Goal: Obtain resource: Obtain resource

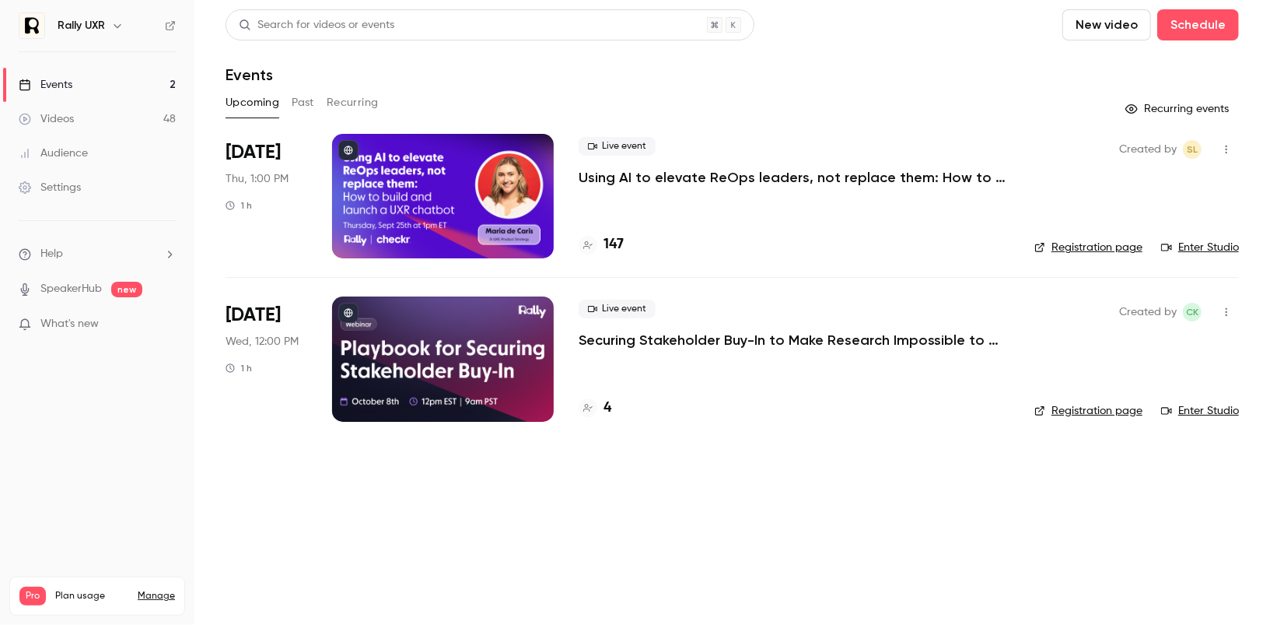
click at [305, 103] on button "Past" at bounding box center [303, 102] width 23 height 25
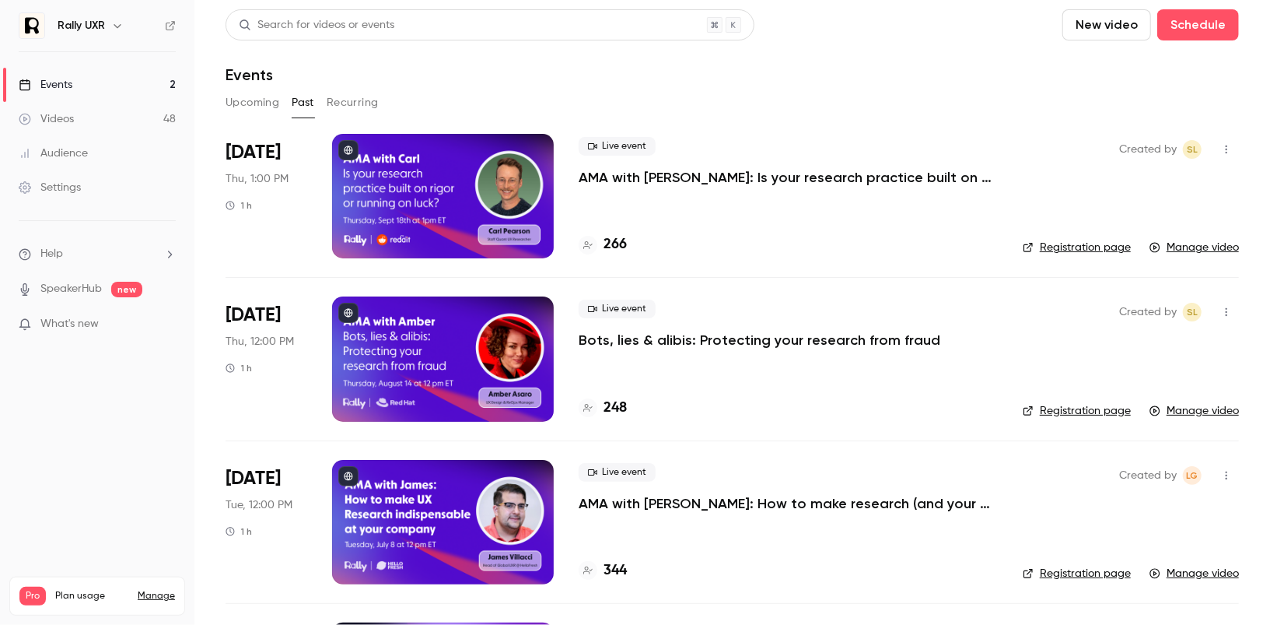
click at [429, 201] on div at bounding box center [443, 196] width 222 height 124
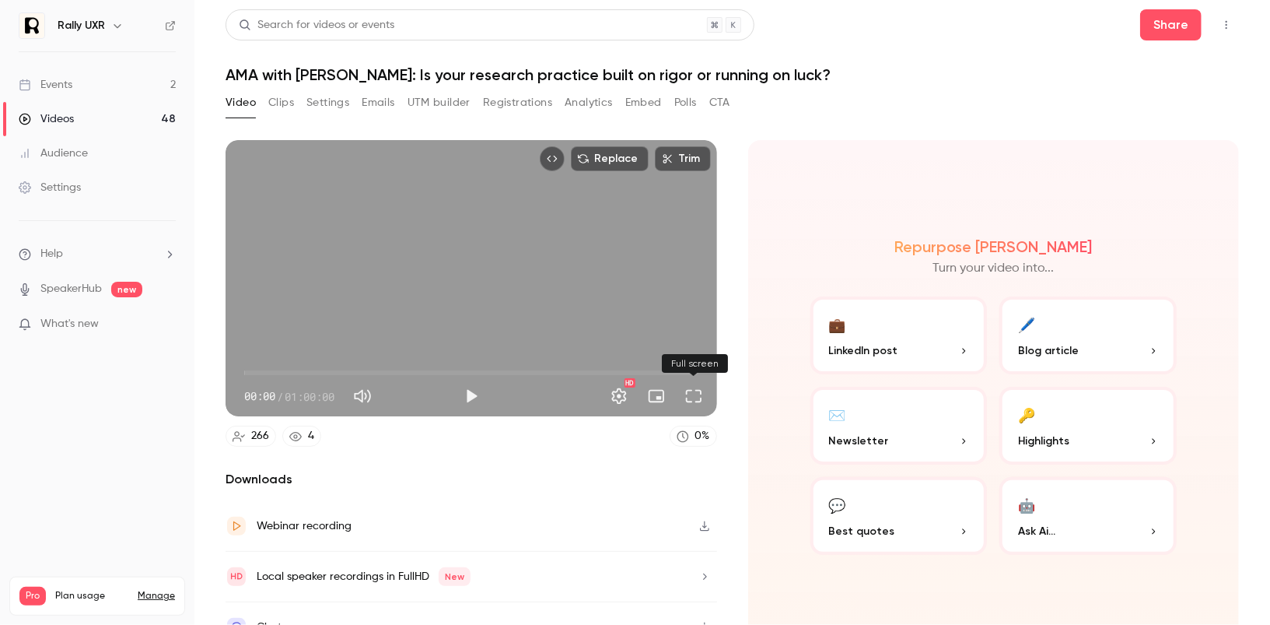
click at [692, 397] on button "Full screen" at bounding box center [693, 395] width 31 height 31
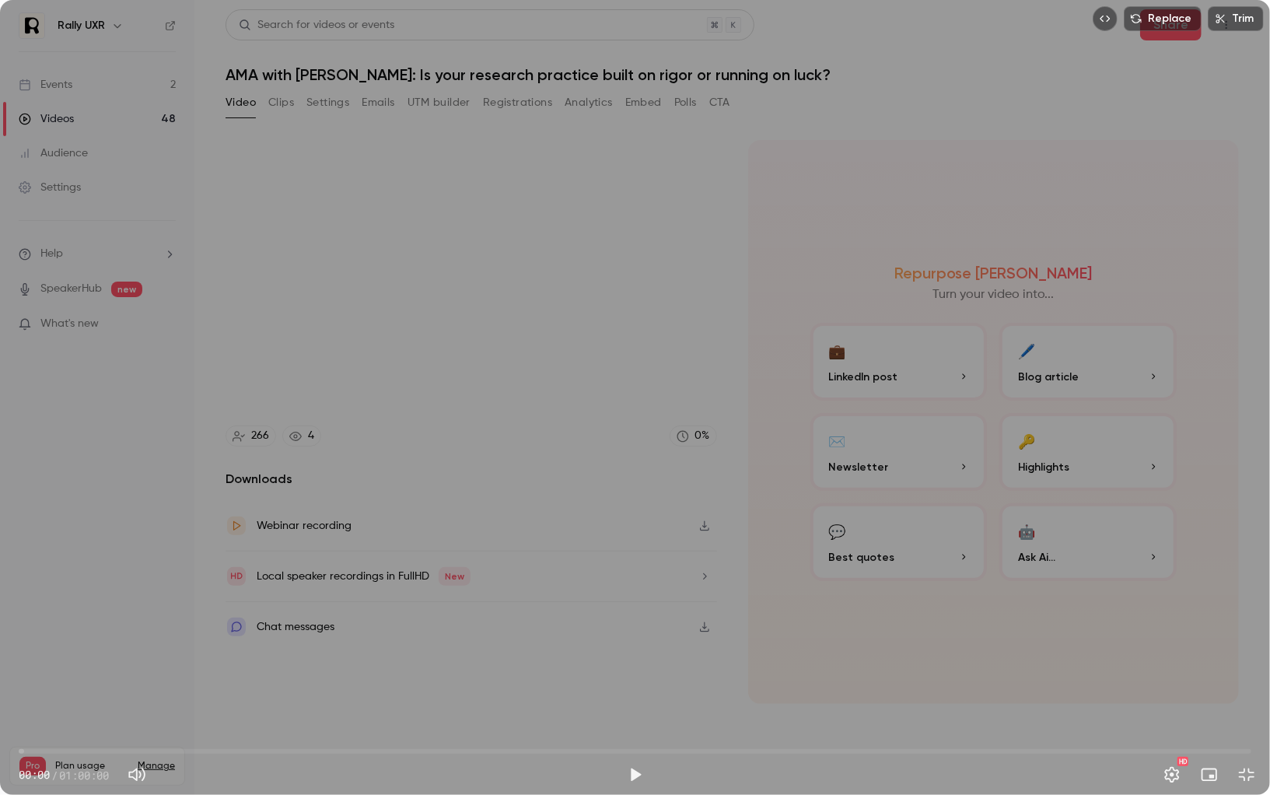
click at [736, 408] on div "Replace Trim 00:00 00:00 / 01:00:00 HD" at bounding box center [635, 397] width 1270 height 795
click at [33, 624] on span "00:14" at bounding box center [635, 751] width 1233 height 25
click at [33, 624] on span "00:45" at bounding box center [34, 751] width 5 height 5
drag, startPoint x: 44, startPoint y: 751, endPoint x: 62, endPoint y: 750, distance: 18.7
click at [62, 624] on span "02:07" at bounding box center [62, 751] width 5 height 5
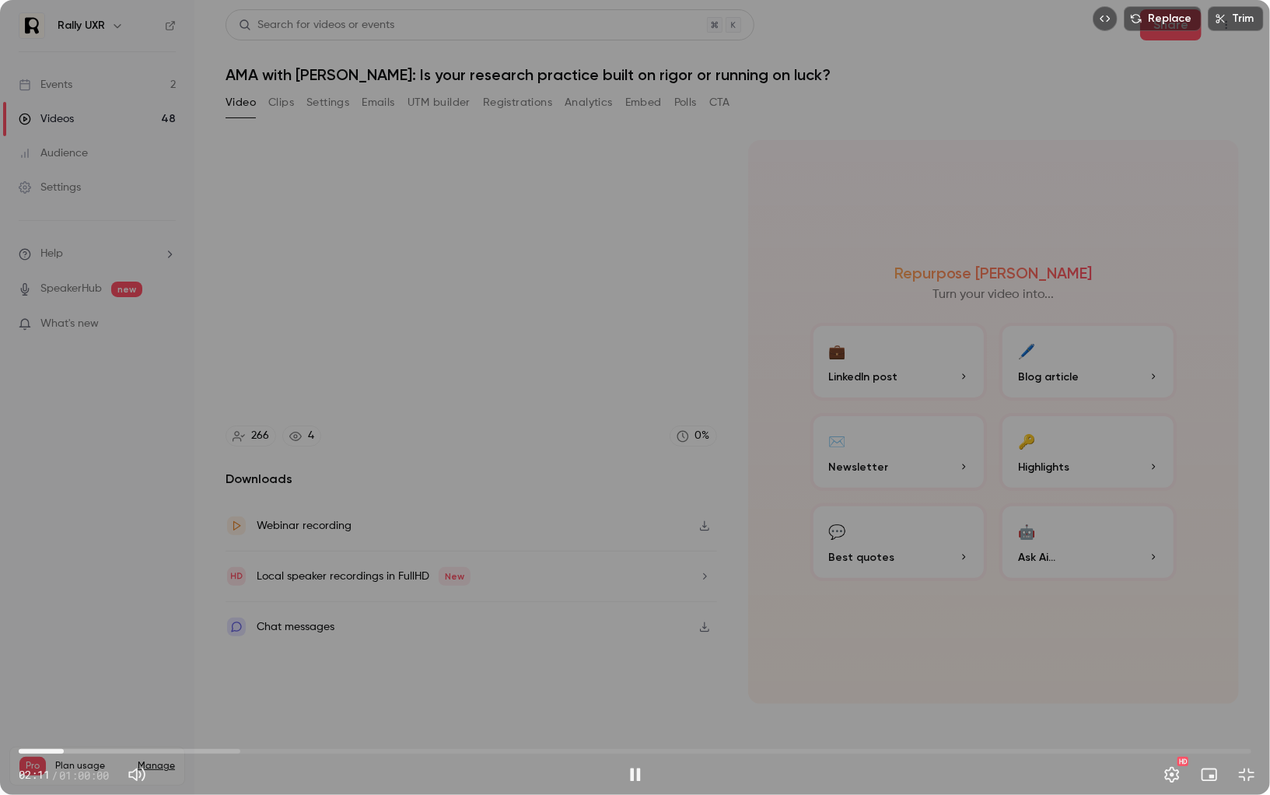
click at [166, 533] on div "Replace Trim 02:11 02:11 / 01:00:00 HD" at bounding box center [635, 397] width 1270 height 795
click at [52, 624] on span "02:11" at bounding box center [635, 751] width 1233 height 25
click at [111, 510] on div "Replace Trim 01:37 01:37 / 01:00:00 HD" at bounding box center [635, 397] width 1270 height 795
click at [989, 545] on div "Replace Trim 02:12 02:12 / 01:00:00 HD" at bounding box center [635, 397] width 1270 height 795
click at [1245, 624] on button "Exit full screen" at bounding box center [1246, 774] width 31 height 31
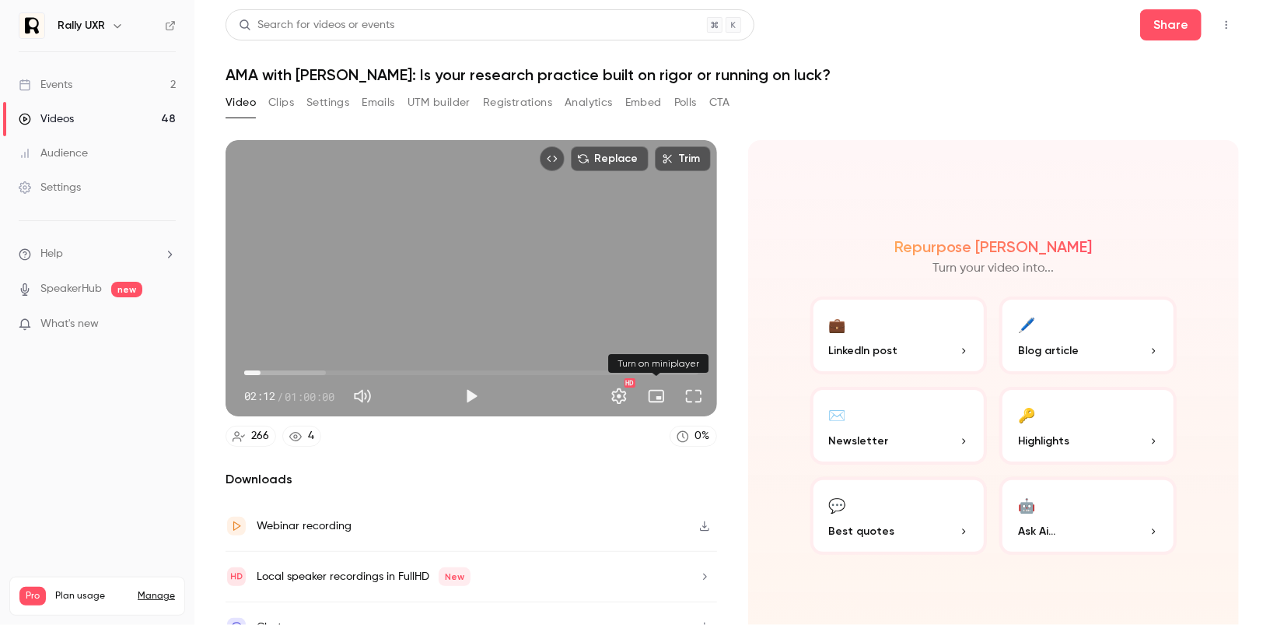
click at [653, 394] on button "Turn on miniplayer" at bounding box center [656, 395] width 31 height 31
click at [695, 397] on button "Full screen" at bounding box center [693, 395] width 31 height 31
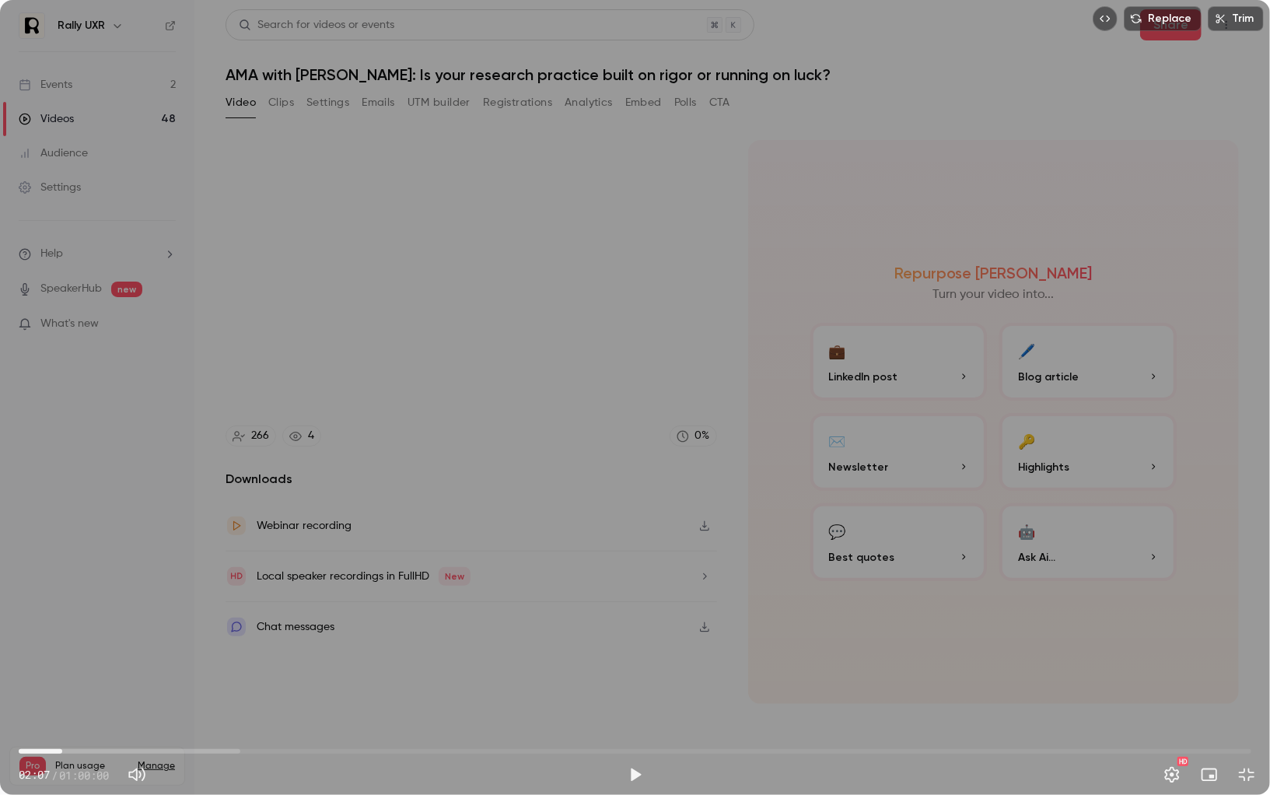
click at [62, 624] on span "02:07" at bounding box center [62, 751] width 5 height 5
click at [80, 443] on div "Replace Trim 02:07 02:07 / 01:00:00 HD" at bounding box center [635, 397] width 1270 height 795
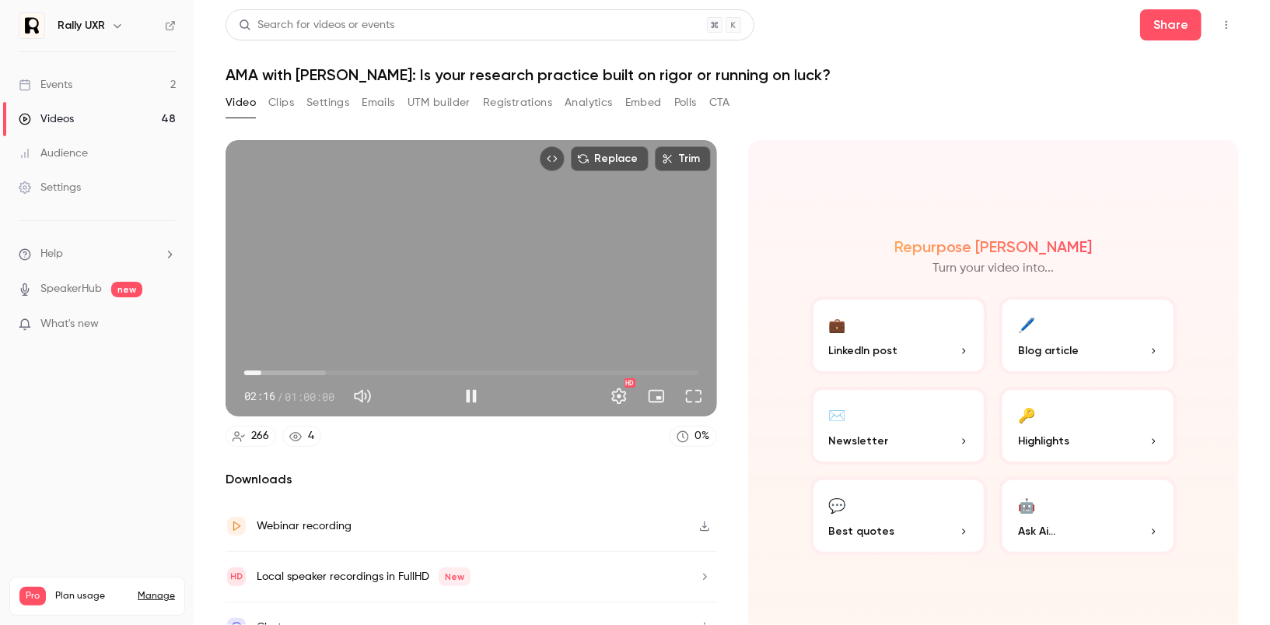
click at [497, 282] on div "Replace Trim 02:16 02:16 / 01:00:00 HD" at bounding box center [472, 278] width 492 height 276
click at [259, 373] on span "02:03" at bounding box center [259, 372] width 5 height 5
click at [387, 272] on div "Replace Trim 01:57 01:57 / 01:00:00 HD" at bounding box center [472, 278] width 492 height 276
click at [484, 250] on div "Replace Trim 02:17 02:17 / 01:00:00 HD" at bounding box center [472, 278] width 492 height 276
click at [258, 375] on span "01:51" at bounding box center [258, 372] width 5 height 5
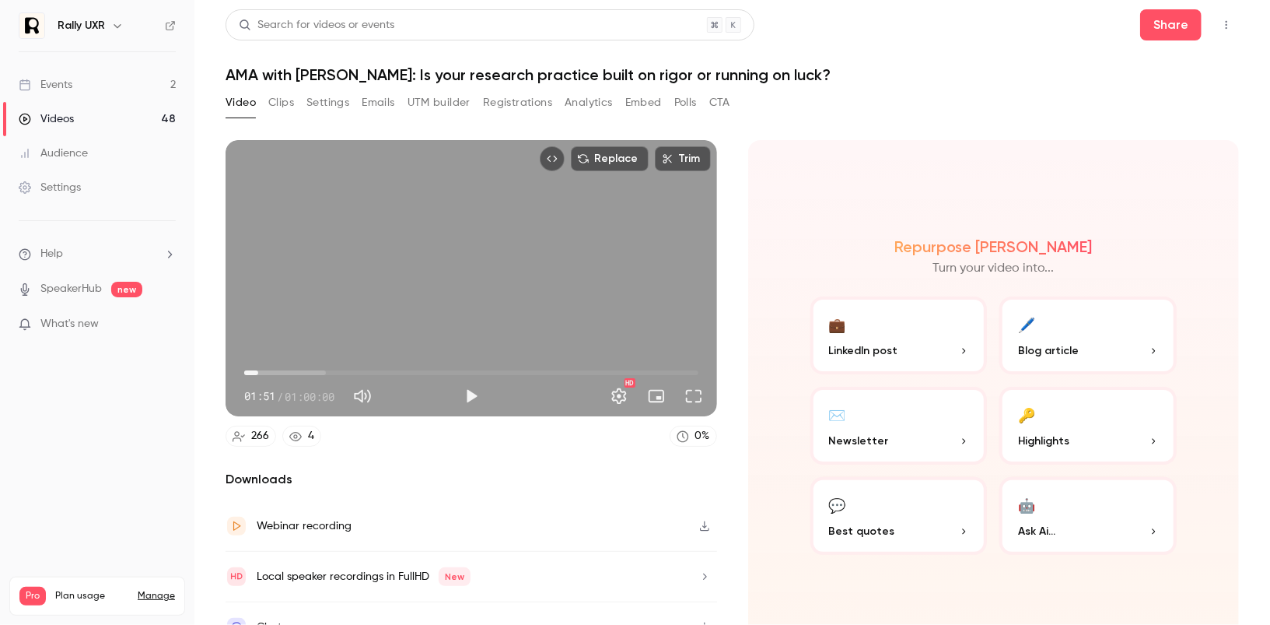
click at [268, 371] on span "01:51" at bounding box center [471, 372] width 454 height 25
click at [261, 371] on span "02:09" at bounding box center [260, 372] width 5 height 5
click at [364, 272] on div "Replace Trim 02:09 02:09 / 01:00:00 HD" at bounding box center [472, 278] width 492 height 276
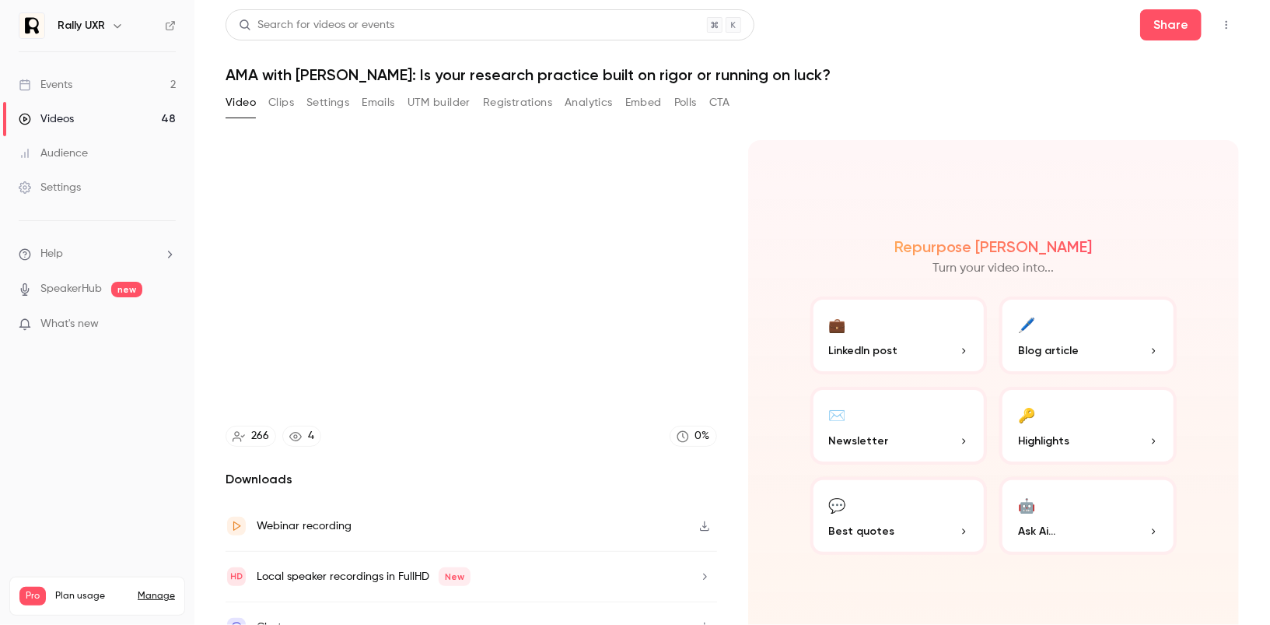
click at [634, 538] on div "Webinar recording" at bounding box center [472, 526] width 492 height 51
click at [783, 165] on div "Repurpose Ai Turn your video into... 💼 LinkedIn post 🖊️ Blog article ✉️ Newslet…" at bounding box center [994, 396] width 492 height 512
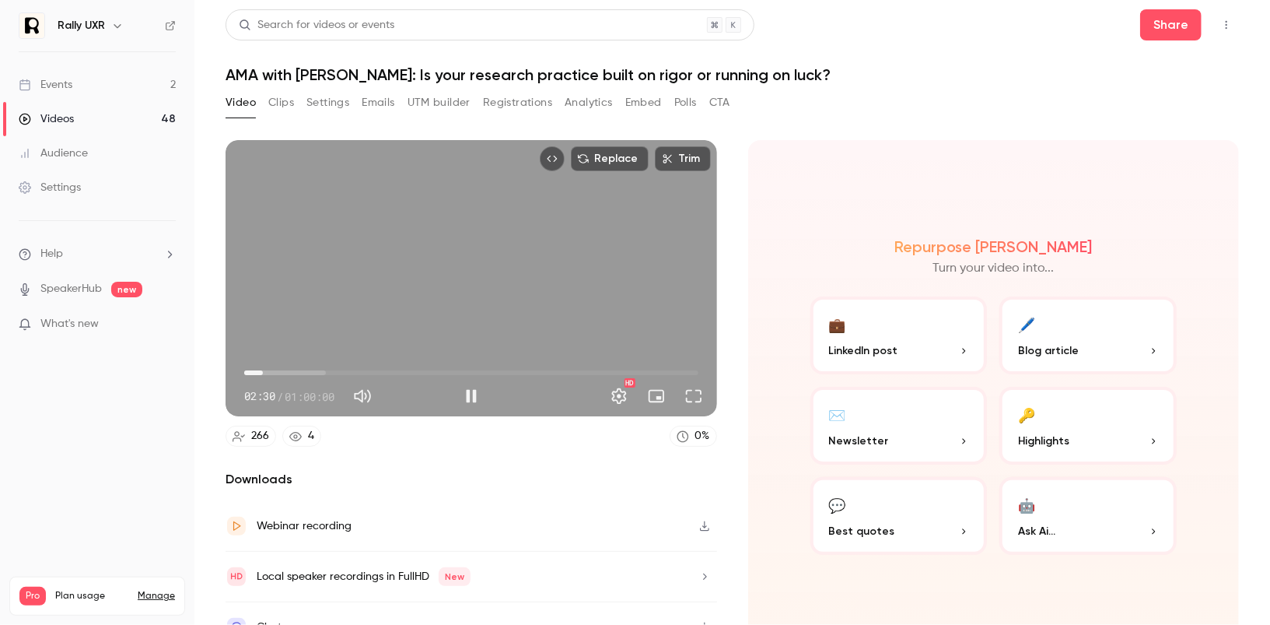
click at [588, 313] on div "Replace Trim 02:30 02:30 / 01:00:00 HD" at bounding box center [472, 278] width 492 height 276
type input "*****"
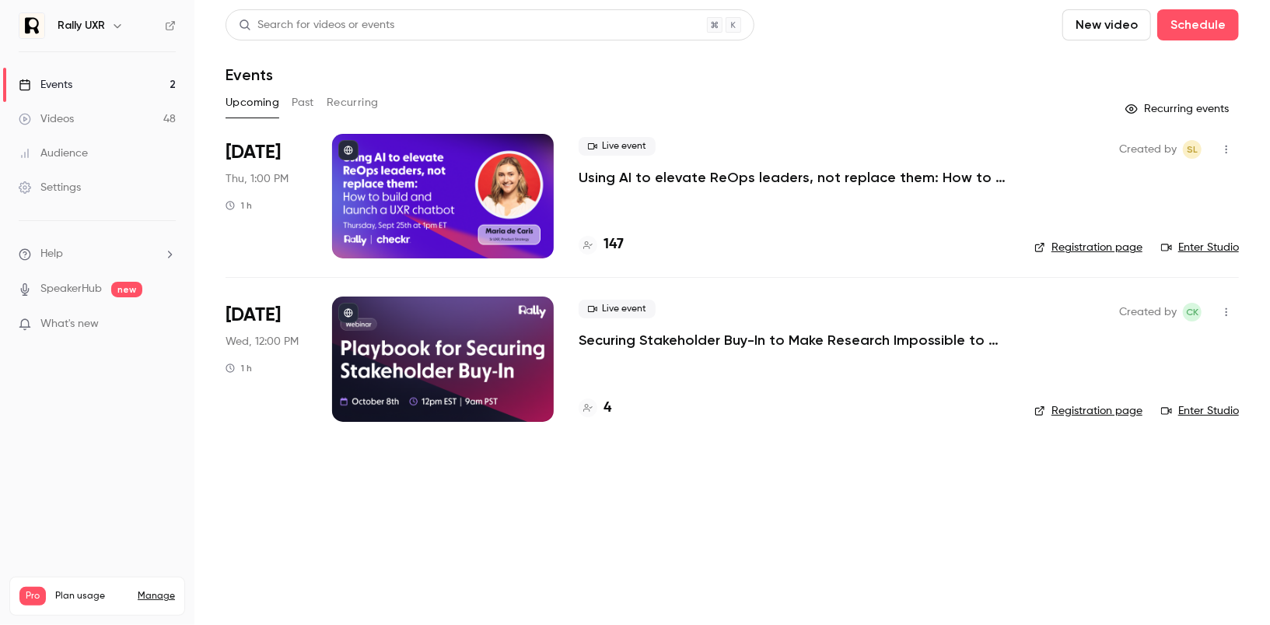
click at [304, 102] on button "Past" at bounding box center [303, 102] width 23 height 25
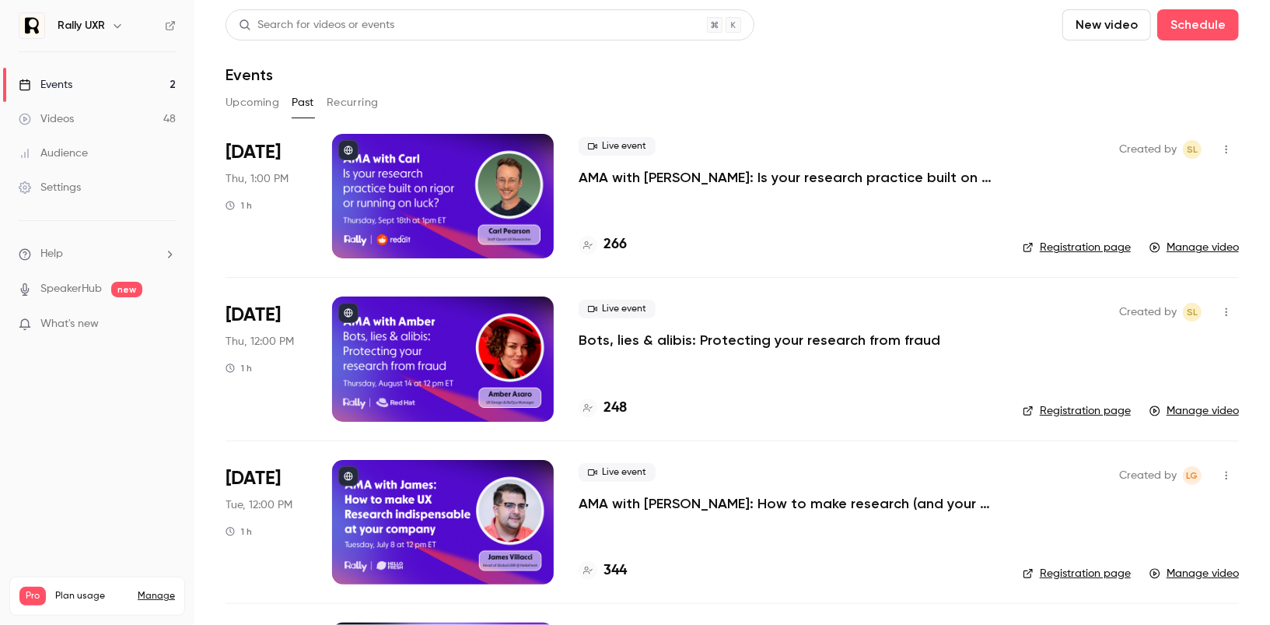
click at [485, 183] on div at bounding box center [443, 196] width 222 height 124
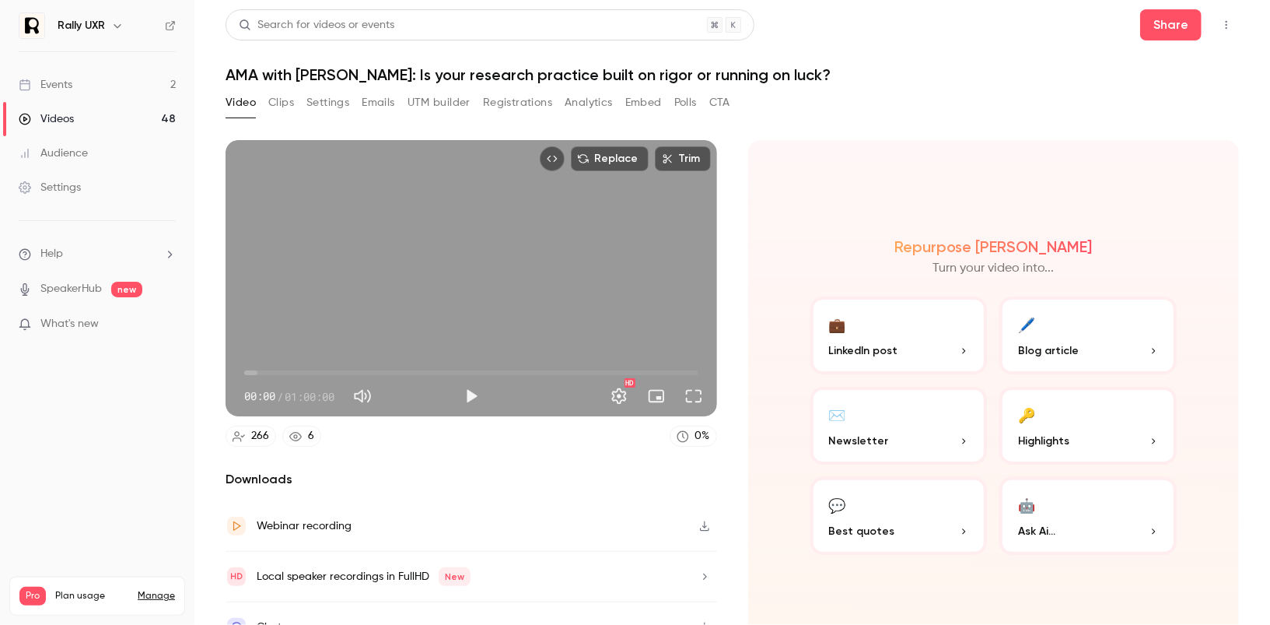
click at [283, 100] on button "Clips" at bounding box center [281, 102] width 26 height 25
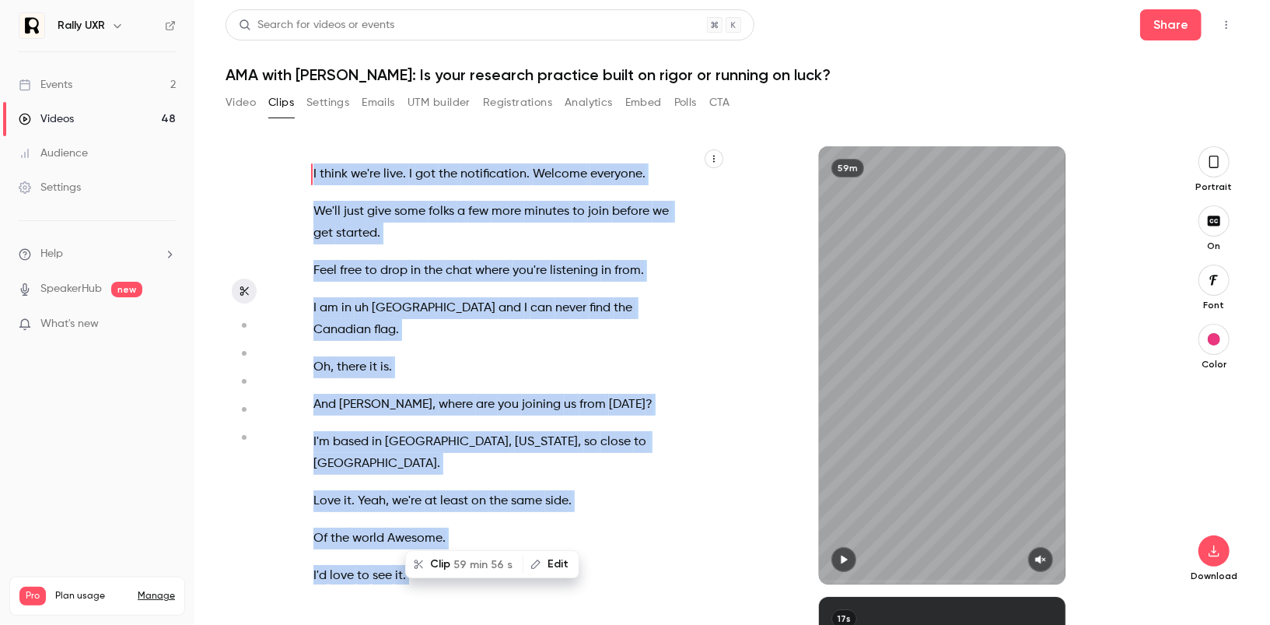
click at [720, 156] on button "button" at bounding box center [714, 158] width 19 height 19
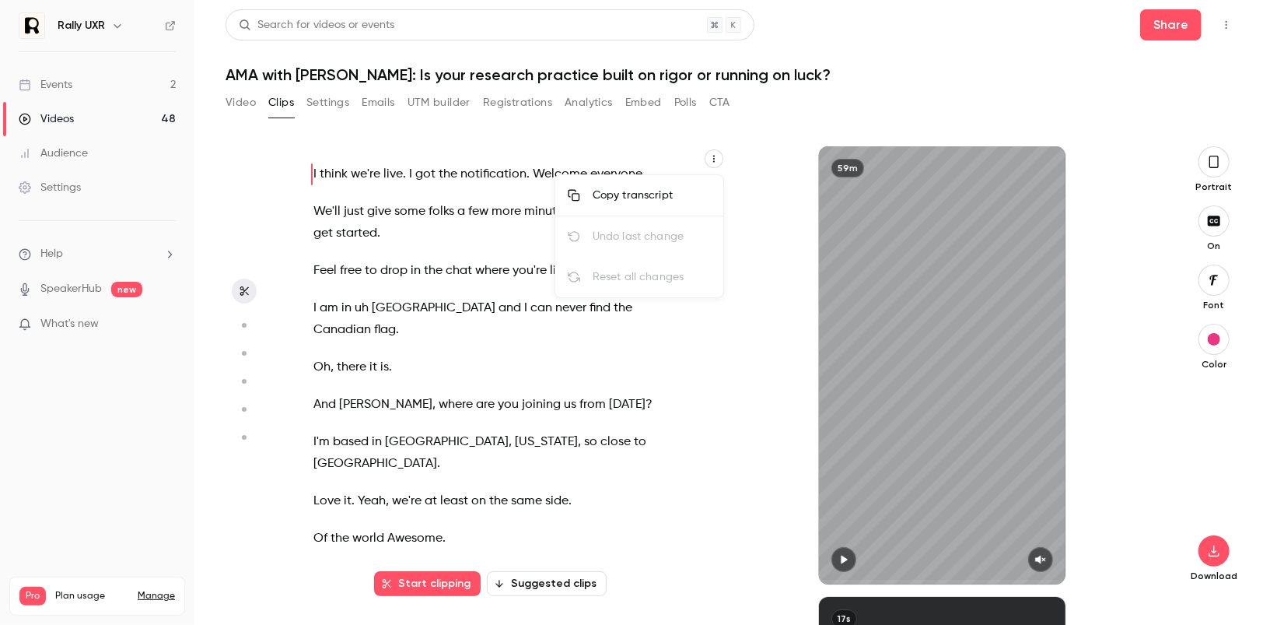
click at [653, 194] on div "Copy transcript" at bounding box center [652, 195] width 118 height 16
